Goal: Transaction & Acquisition: Register for event/course

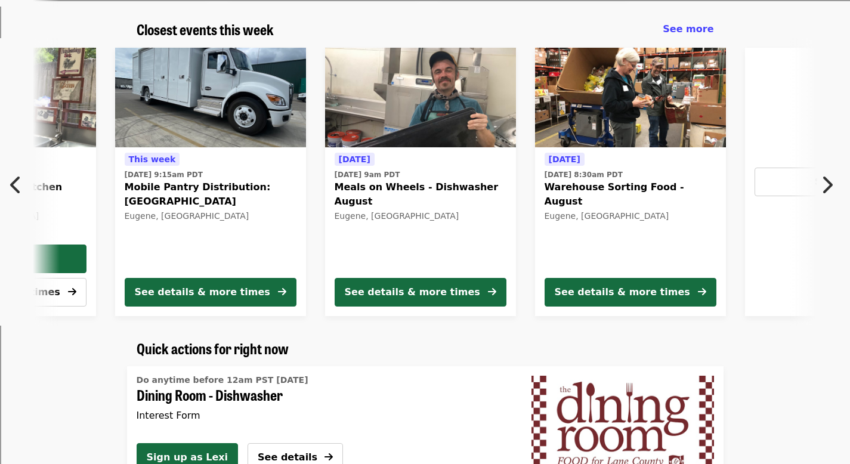
scroll to position [0, 222]
click at [682, 211] on div "Eugene, [GEOGRAPHIC_DATA]" at bounding box center [631, 216] width 172 height 10
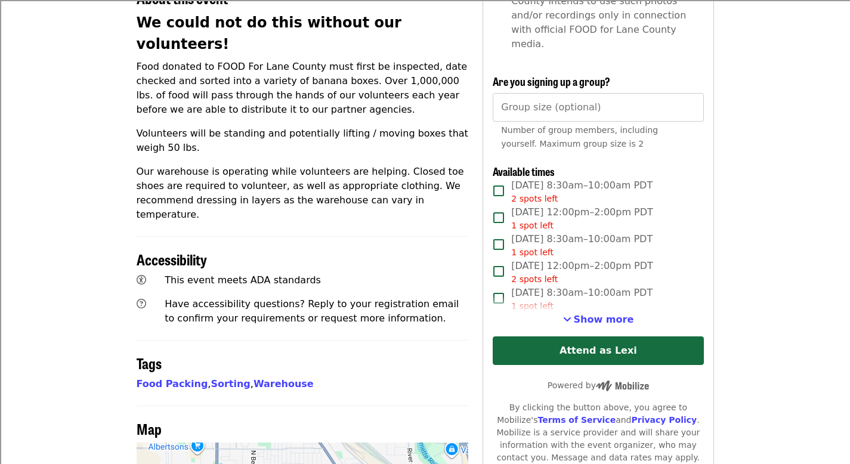
scroll to position [482, 0]
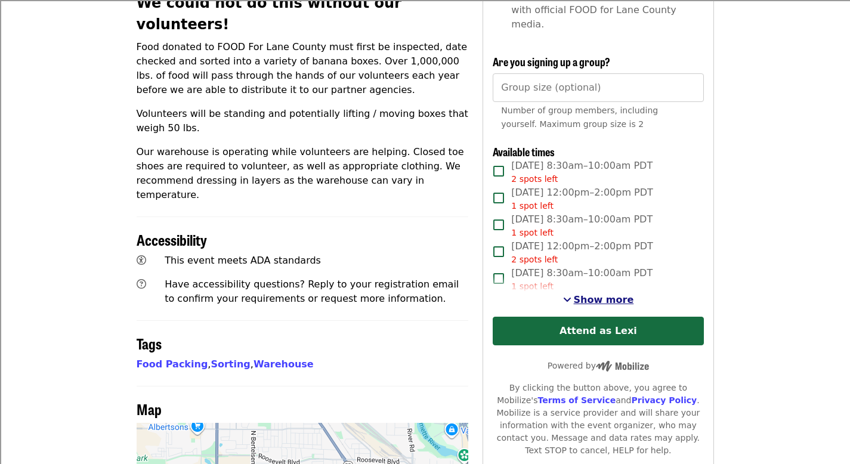
click at [592, 294] on span "Show more" at bounding box center [604, 299] width 60 height 11
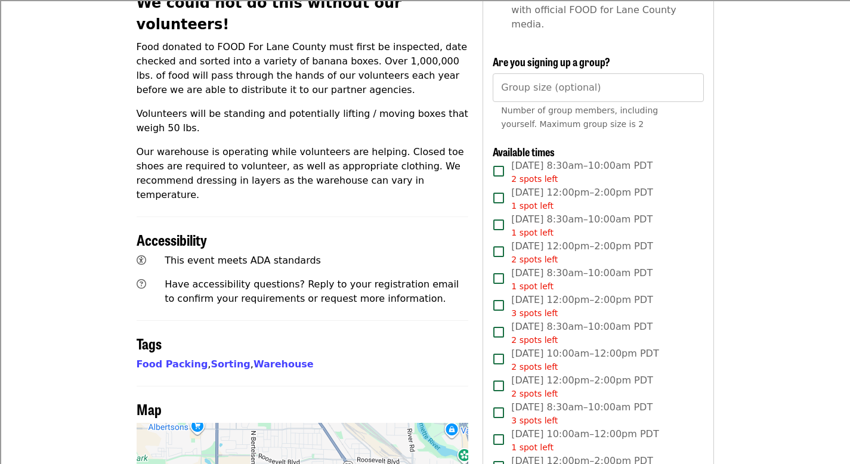
click at [602, 293] on span "Fri, Aug 22, 12:00pm–2:00pm PDT 3 spots left" at bounding box center [582, 306] width 142 height 27
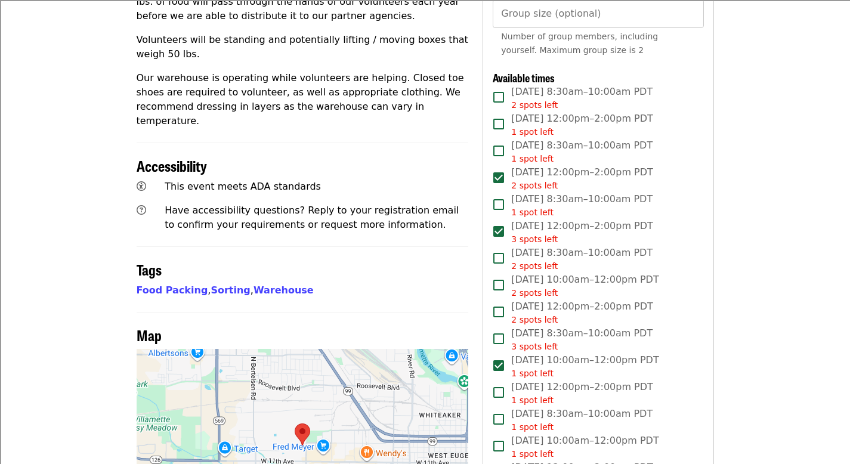
scroll to position [538, 0]
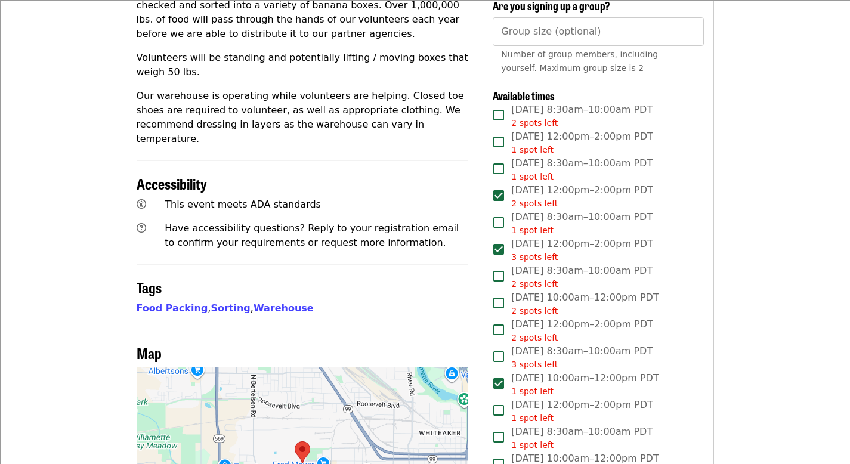
click at [562, 317] on span "Mon, Aug 25, 12:00pm–2:00pm PDT 2 spots left" at bounding box center [582, 330] width 142 height 27
click at [565, 398] on span "Tue, Aug 26, 12:00pm–2:00pm PDT 1 spot left" at bounding box center [582, 411] width 142 height 27
click at [571, 371] on span "Tue, Aug 26, 10:00am–12:00pm PDT 1 spot left" at bounding box center [584, 384] width 147 height 27
click at [600, 398] on span "Tue, Aug 26, 12:00pm–2:00pm PDT 1 spot left" at bounding box center [582, 411] width 142 height 27
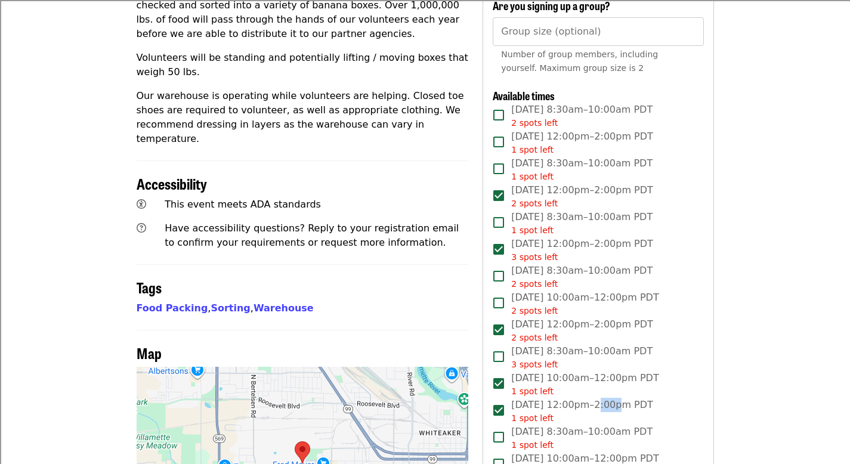
click at [600, 398] on span "Tue, Aug 26, 12:00pm–2:00pm PDT 1 spot left" at bounding box center [582, 411] width 142 height 27
click at [601, 398] on span "Tue, Aug 26, 12:00pm–2:00pm PDT 1 spot left" at bounding box center [582, 411] width 142 height 27
click at [831, 396] on article "Warehouse Sorting Food - August Volunteer Shift Time Weekdays 8:30am PDT + 2 mo…" at bounding box center [425, 274] width 850 height 1521
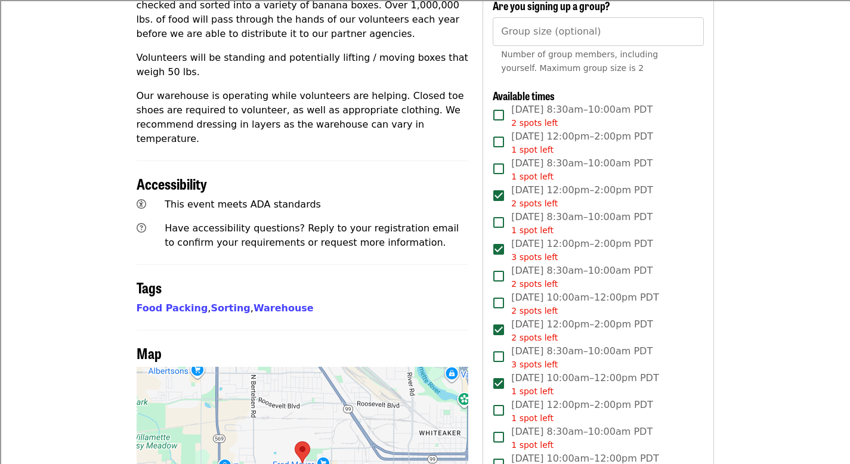
click at [584, 317] on span "Mon, Aug 25, 12:00pm–2:00pm PDT 2 spots left" at bounding box center [582, 330] width 142 height 27
click at [596, 291] on span "Mon, Aug 25, 10:00am–12:00pm PDT 2 spots left" at bounding box center [584, 304] width 147 height 27
click at [610, 371] on span "Tue, Aug 26, 10:00am–12:00pm PDT 1 spot left" at bounding box center [584, 384] width 147 height 27
click at [596, 305] on div "2 spots left" at bounding box center [584, 311] width 147 height 13
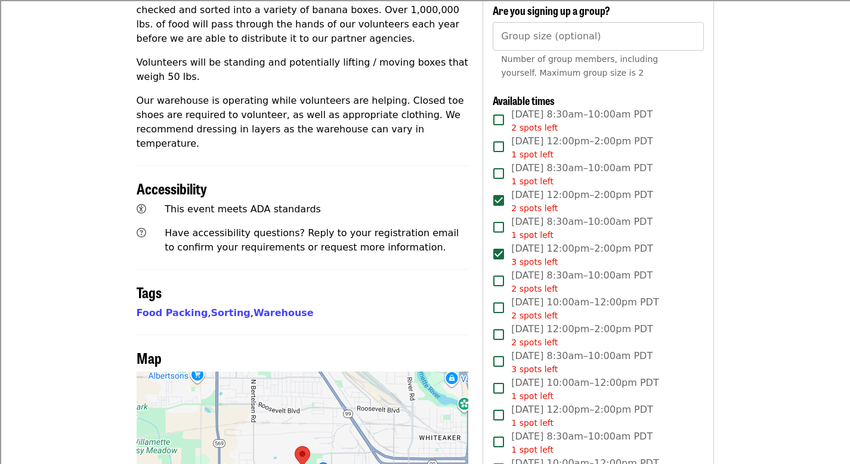
scroll to position [530, 0]
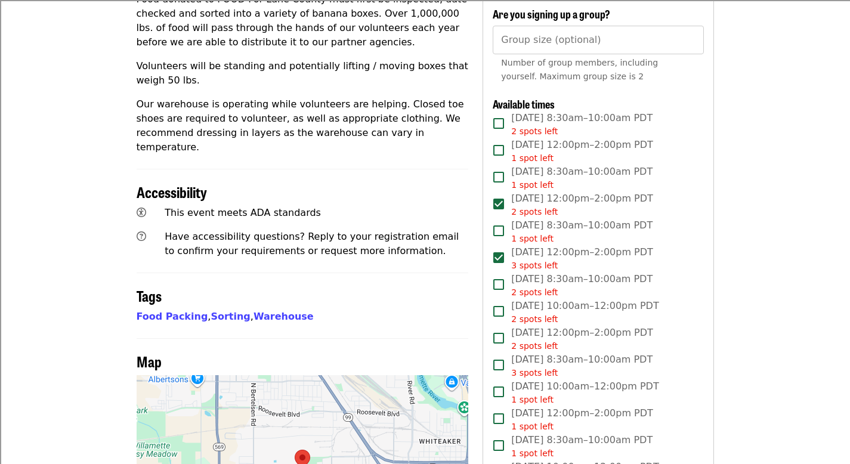
click at [586, 245] on span "Fri, Aug 22, 12:00pm–2:00pm PDT 3 spots left" at bounding box center [582, 258] width 142 height 27
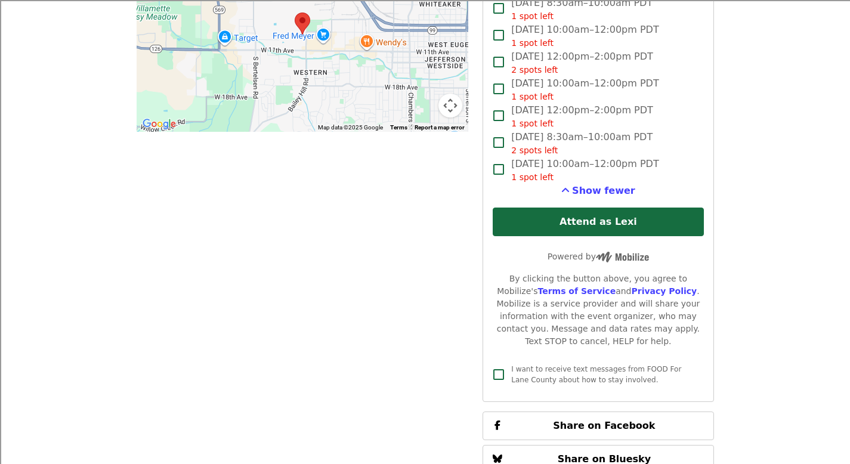
scroll to position [967, 0]
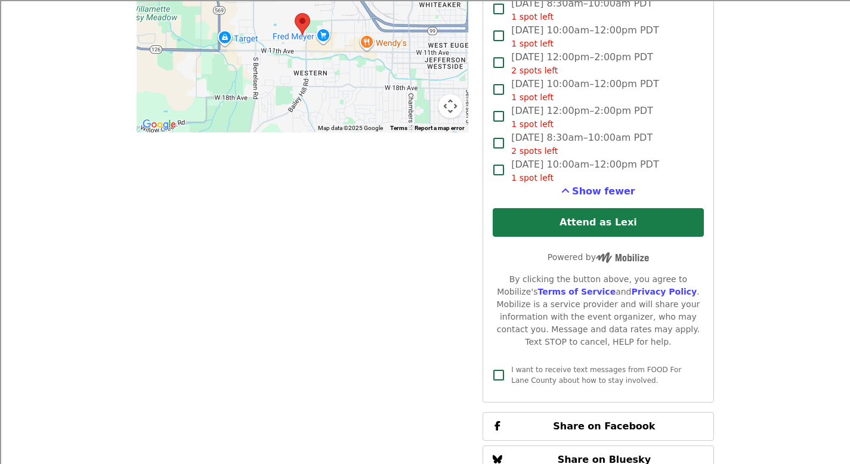
click at [588, 208] on button "Attend as Lexi" at bounding box center [598, 222] width 211 height 29
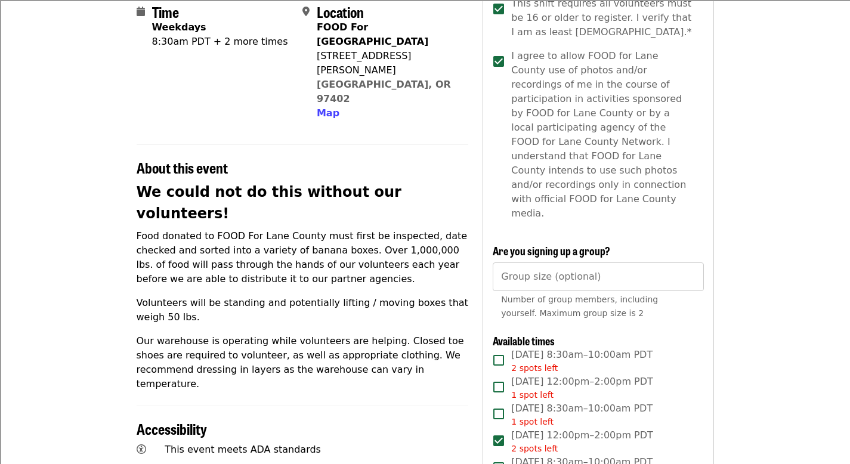
scroll to position [0, 0]
